Goal: Browse casually

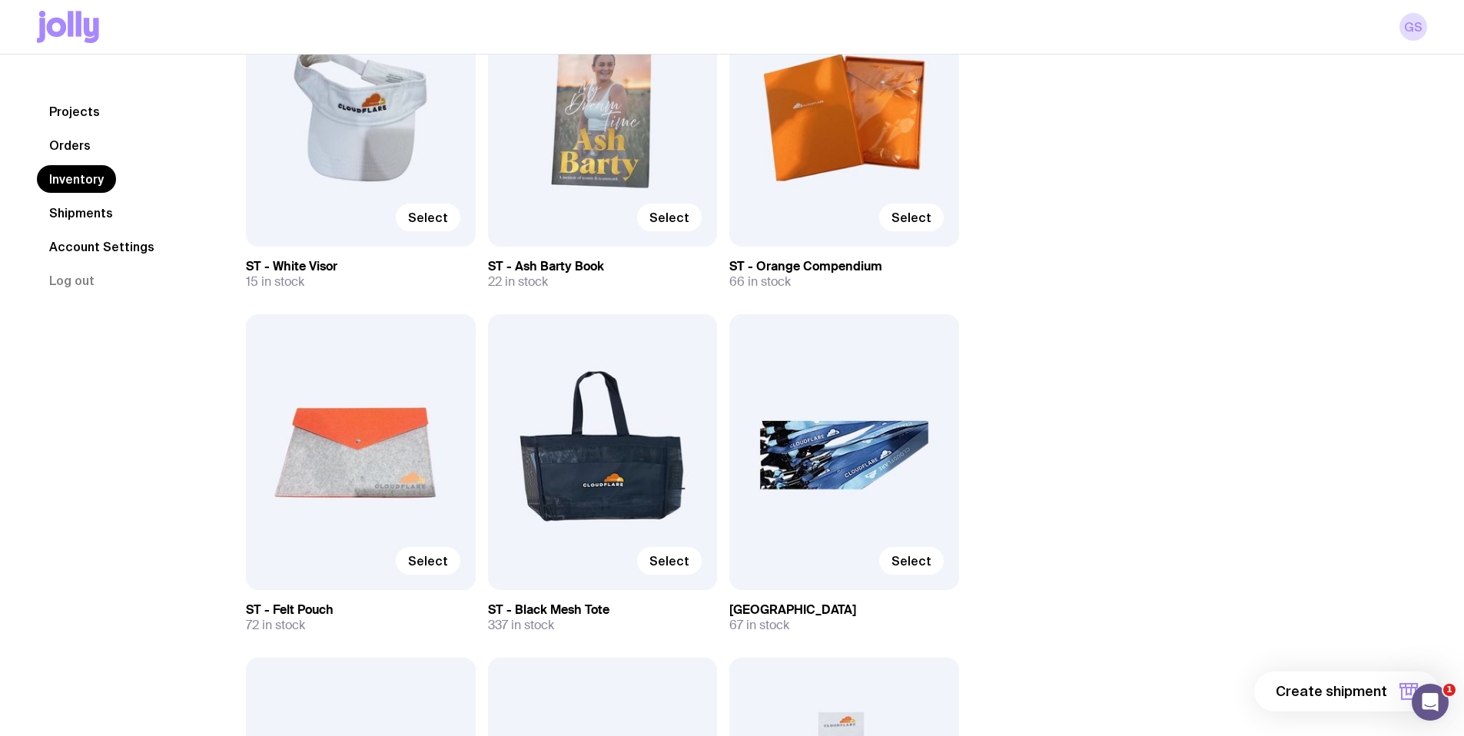
scroll to position [3757, 0]
